Goal: Task Accomplishment & Management: Complete application form

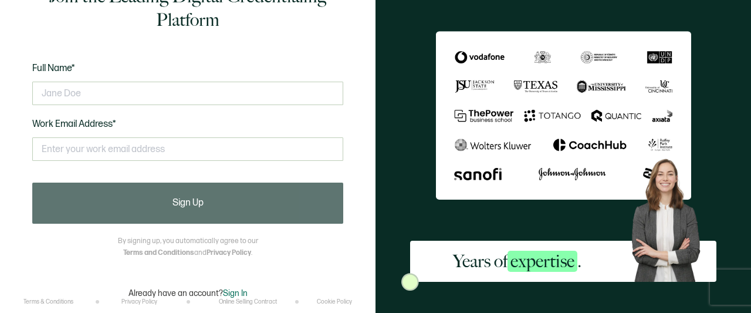
scroll to position [50, 0]
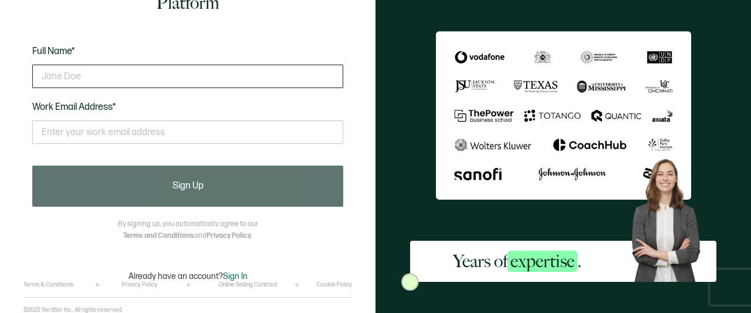
click at [204, 71] on input "text" at bounding box center [187, 76] width 311 height 23
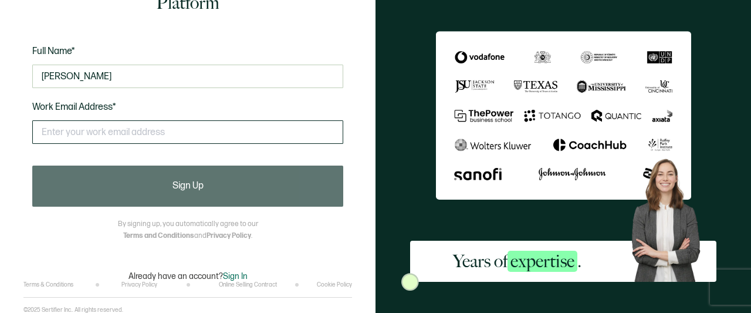
type input "[PERSON_NAME]"
click at [73, 137] on input "text" at bounding box center [187, 131] width 311 height 23
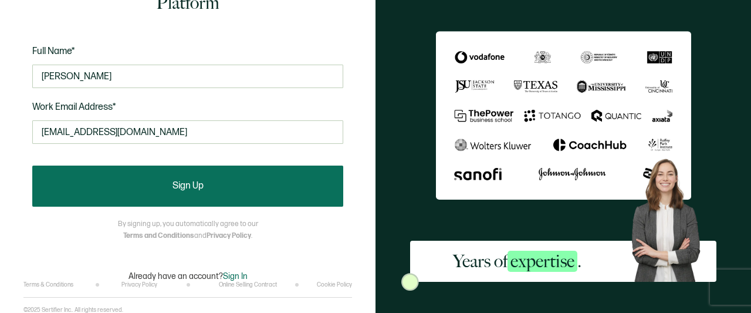
click at [58, 177] on button "Sign Up" at bounding box center [187, 185] width 311 height 41
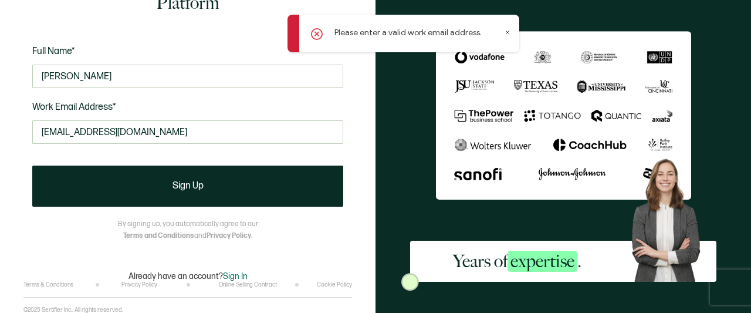
drag, startPoint x: 134, startPoint y: 130, endPoint x: 40, endPoint y: 154, distance: 96.9
click at [42, 153] on div "[EMAIL_ADDRESS][DOMAIN_NAME] This doesn't look like a valid email." at bounding box center [187, 136] width 311 height 45
click at [40, 153] on div "[EMAIL_ADDRESS][DOMAIN_NAME] This doesn't look like a valid email." at bounding box center [187, 136] width 311 height 45
drag, startPoint x: 81, startPoint y: 151, endPoint x: 19, endPoint y: 151, distance: 62.2
click at [19, 151] on div "Join the Leading Digital Credentialing Platform Full Name* [PERSON_NAME] Work E…" at bounding box center [187, 156] width 375 height 313
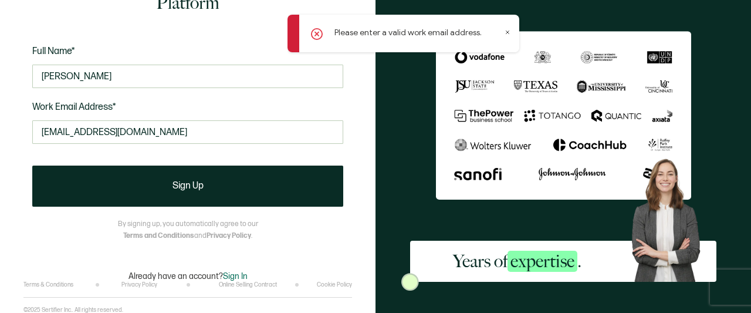
click at [19, 151] on div "Join the Leading Digital Credentialing Platform Full Name* [PERSON_NAME] Work E…" at bounding box center [187, 156] width 375 height 313
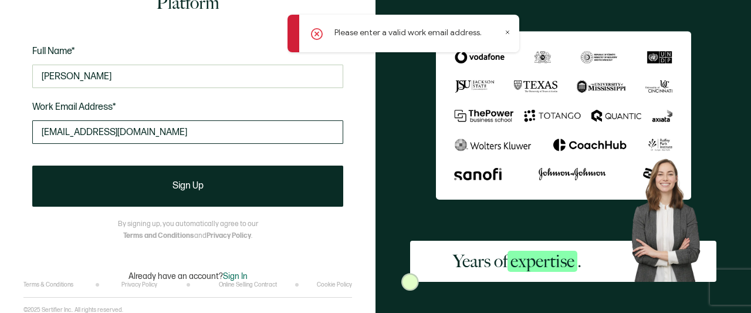
click at [147, 131] on input "[EMAIL_ADDRESS][DOMAIN_NAME]" at bounding box center [187, 131] width 311 height 23
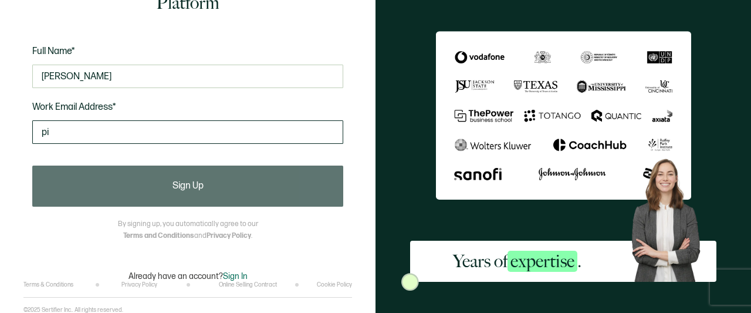
type input "p"
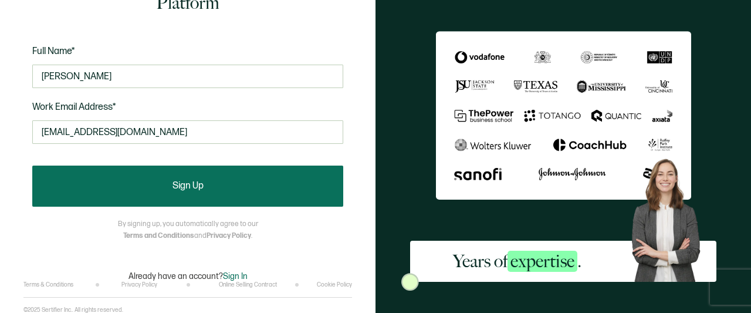
type input "[EMAIL_ADDRESS][DOMAIN_NAME]"
click at [94, 191] on button "Sign Up" at bounding box center [187, 185] width 311 height 41
